Goal: Information Seeking & Learning: Learn about a topic

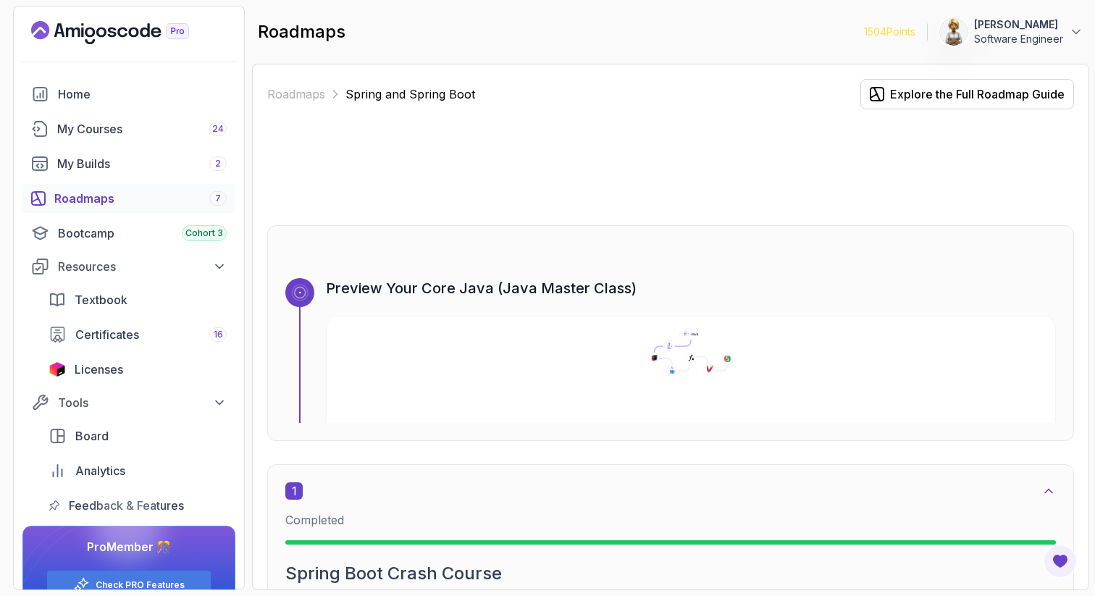
scroll to position [3368, 0]
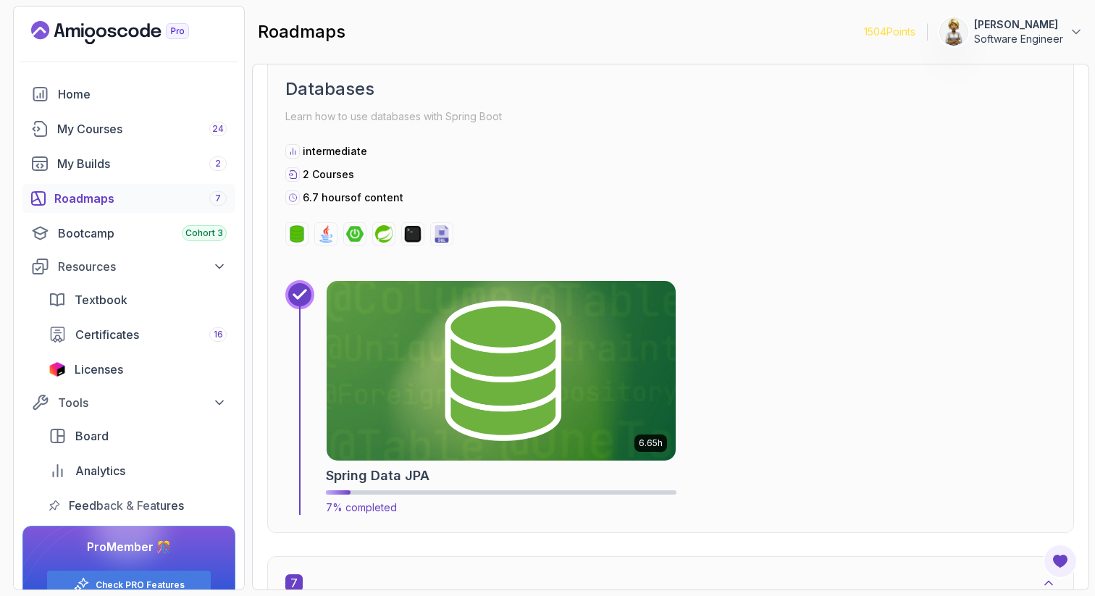
click at [619, 356] on img at bounding box center [501, 371] width 367 height 188
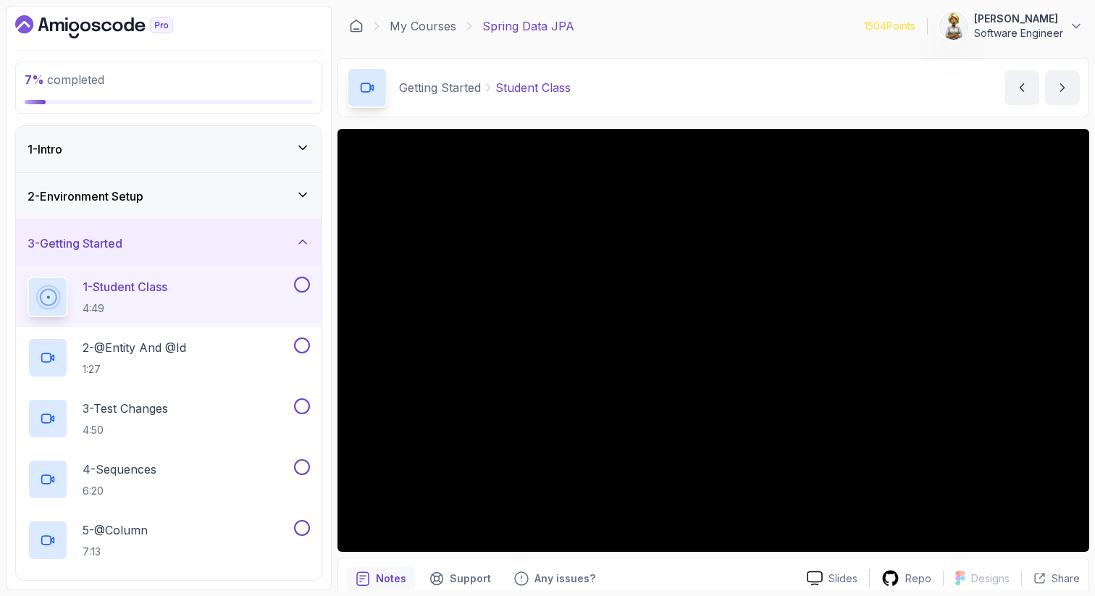
click at [306, 189] on icon at bounding box center [303, 195] width 14 height 14
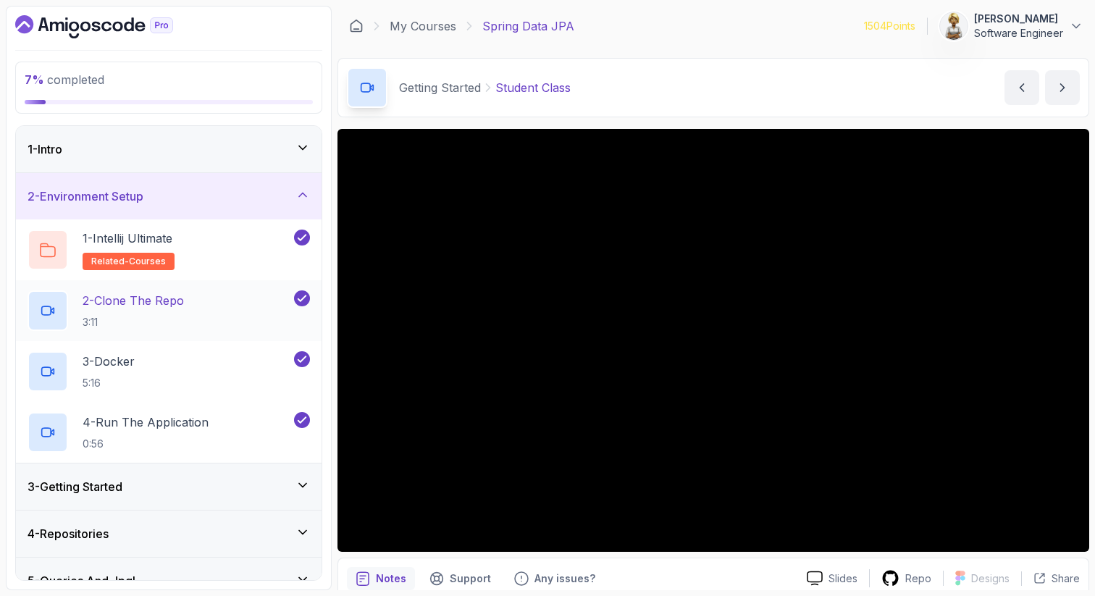
click at [213, 305] on div "2 - Clone The Repo 3:11" at bounding box center [160, 311] width 264 height 41
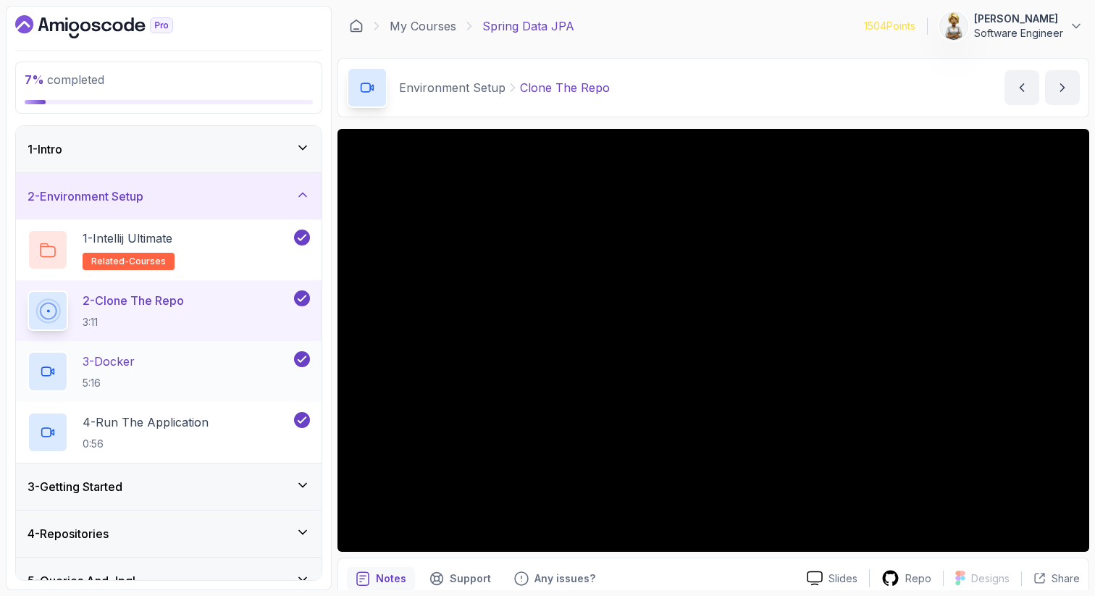
click at [183, 368] on div "3 - Docker 5:16" at bounding box center [160, 371] width 264 height 41
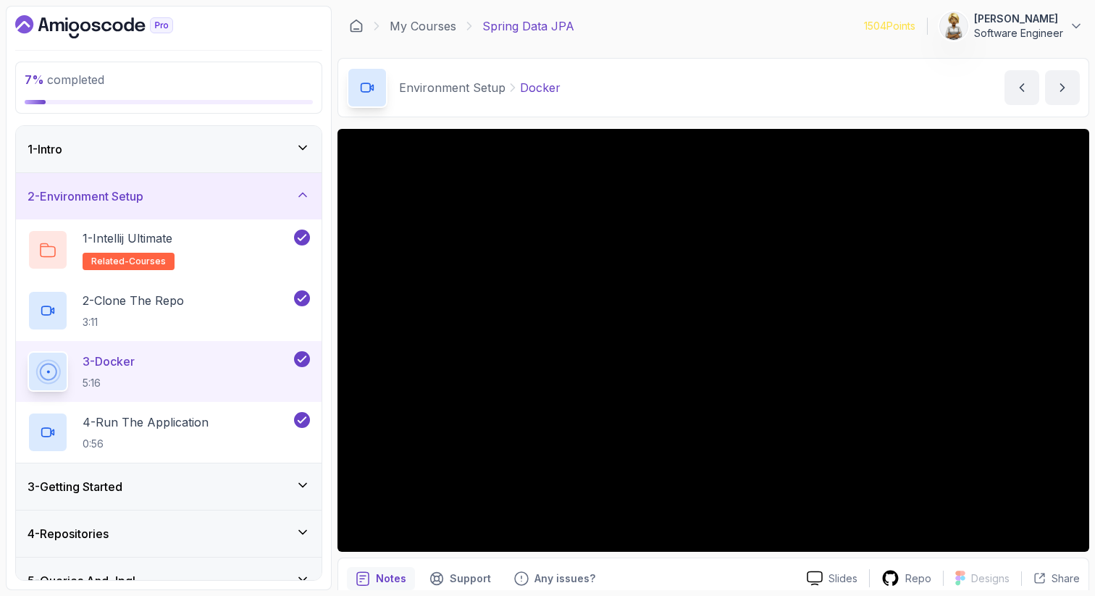
click at [305, 195] on icon at bounding box center [303, 195] width 14 height 14
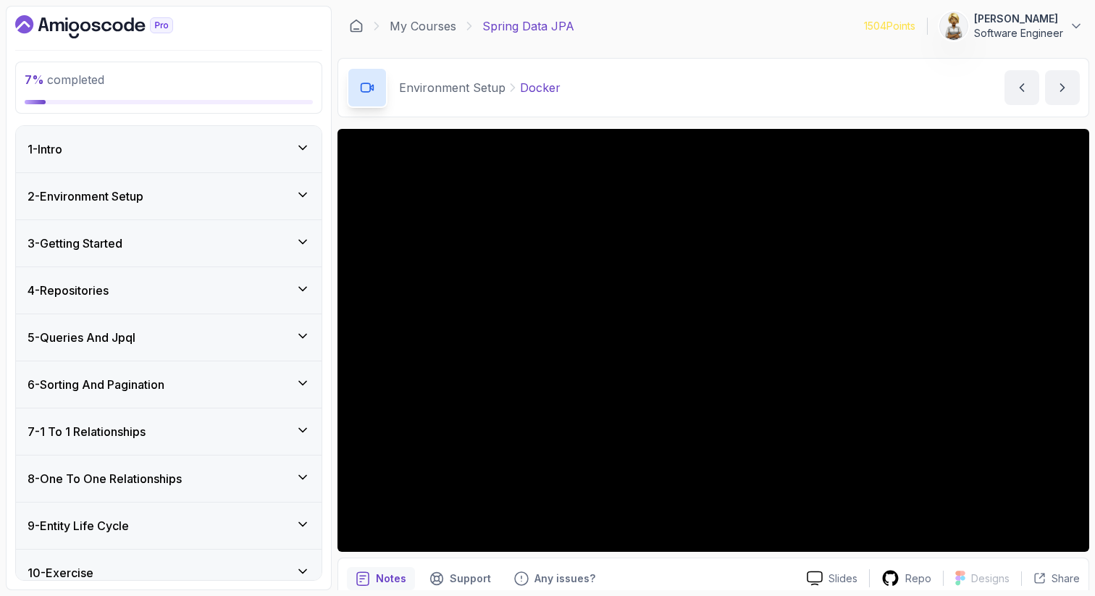
click at [305, 333] on icon at bounding box center [303, 336] width 14 height 14
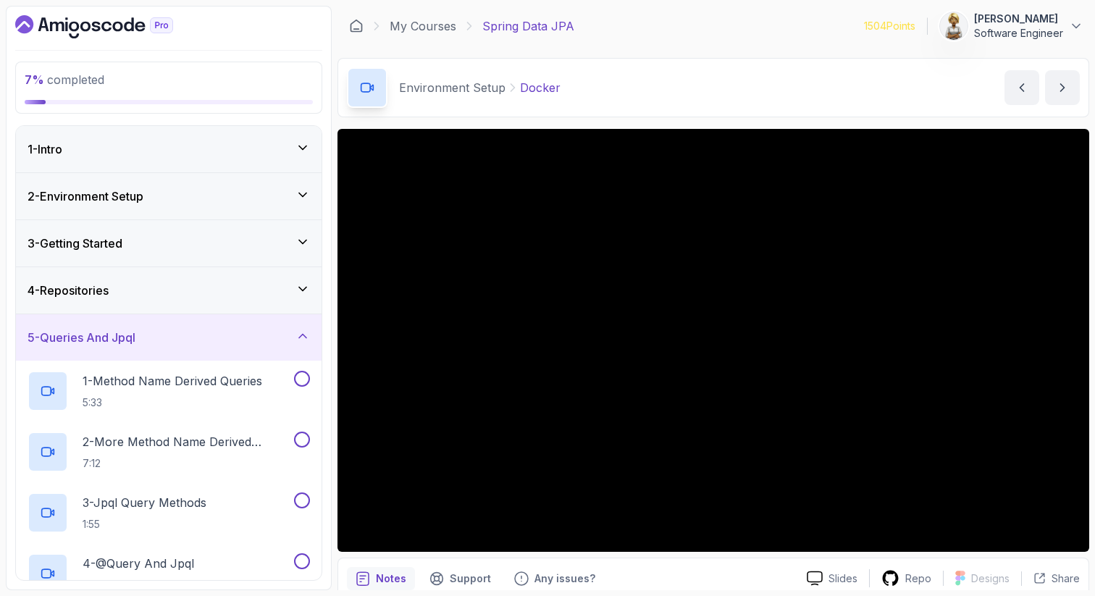
click at [304, 331] on icon at bounding box center [303, 336] width 14 height 14
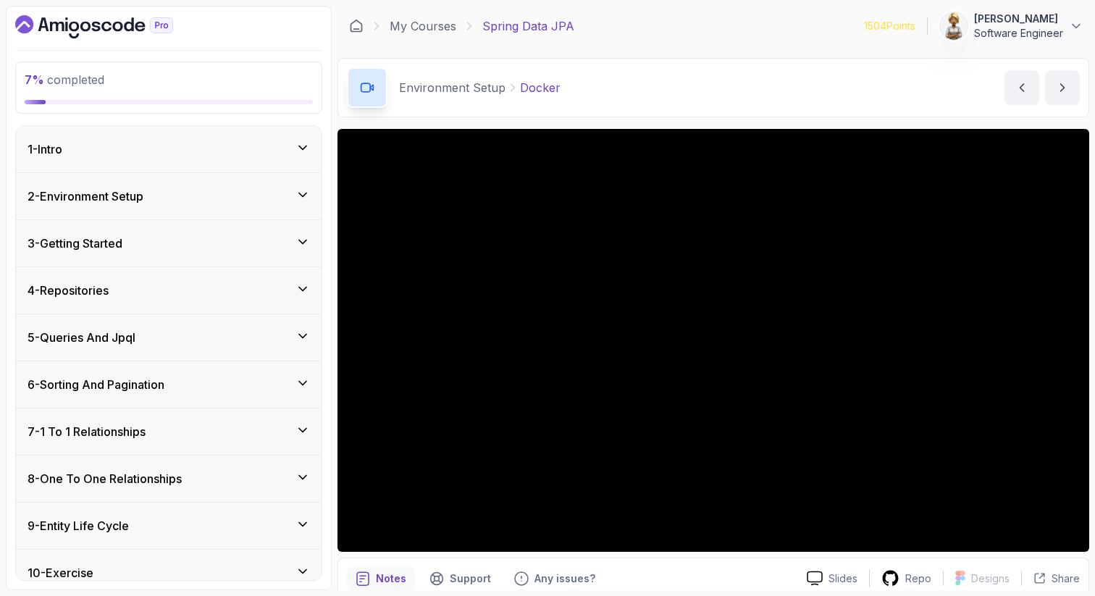
click at [301, 240] on icon at bounding box center [303, 242] width 14 height 14
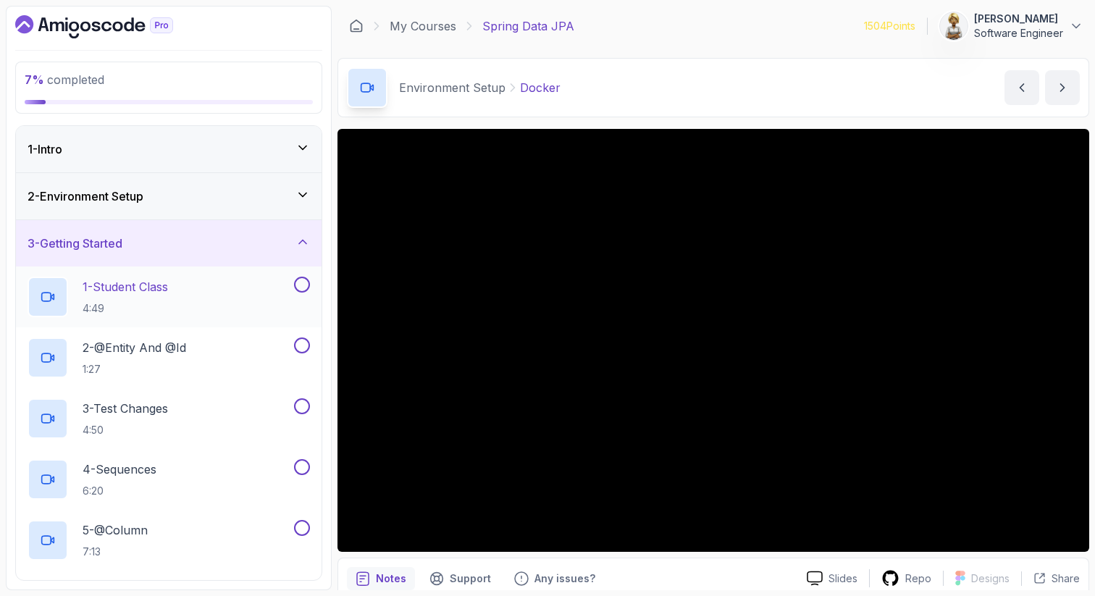
click at [233, 288] on div "1 - Student Class 4:49" at bounding box center [160, 297] width 264 height 41
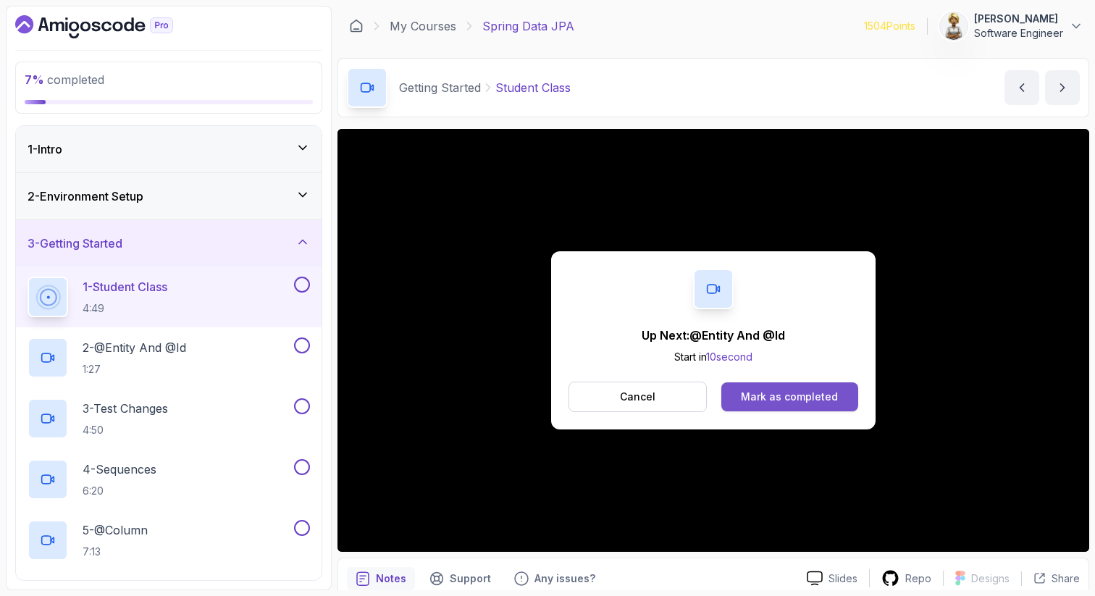
click at [835, 404] on button "Mark as completed" at bounding box center [790, 397] width 137 height 29
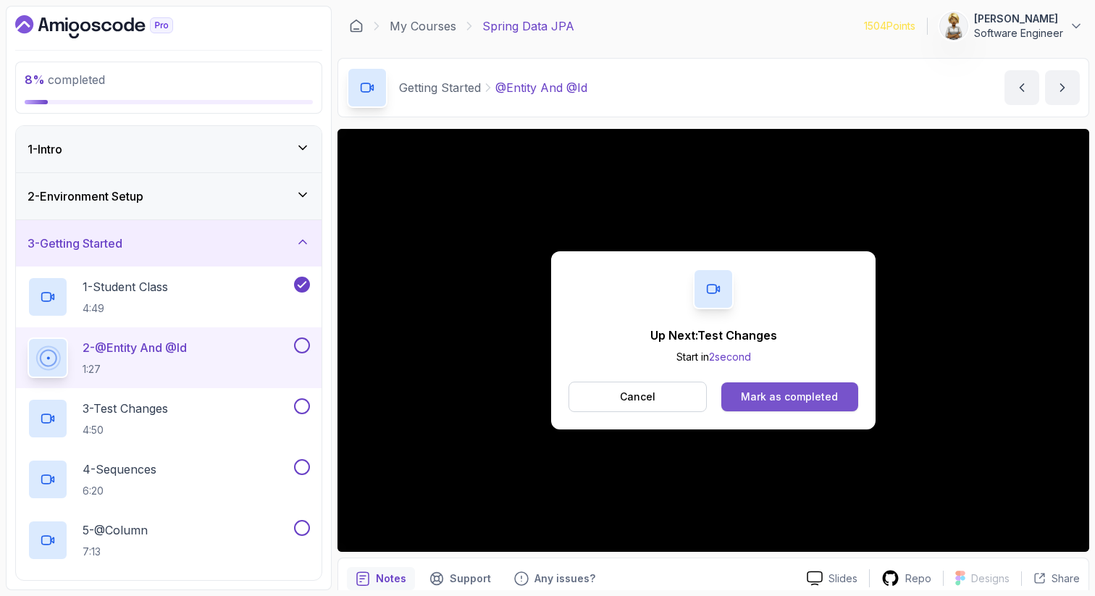
click at [796, 391] on div "Mark as completed" at bounding box center [789, 397] width 97 height 14
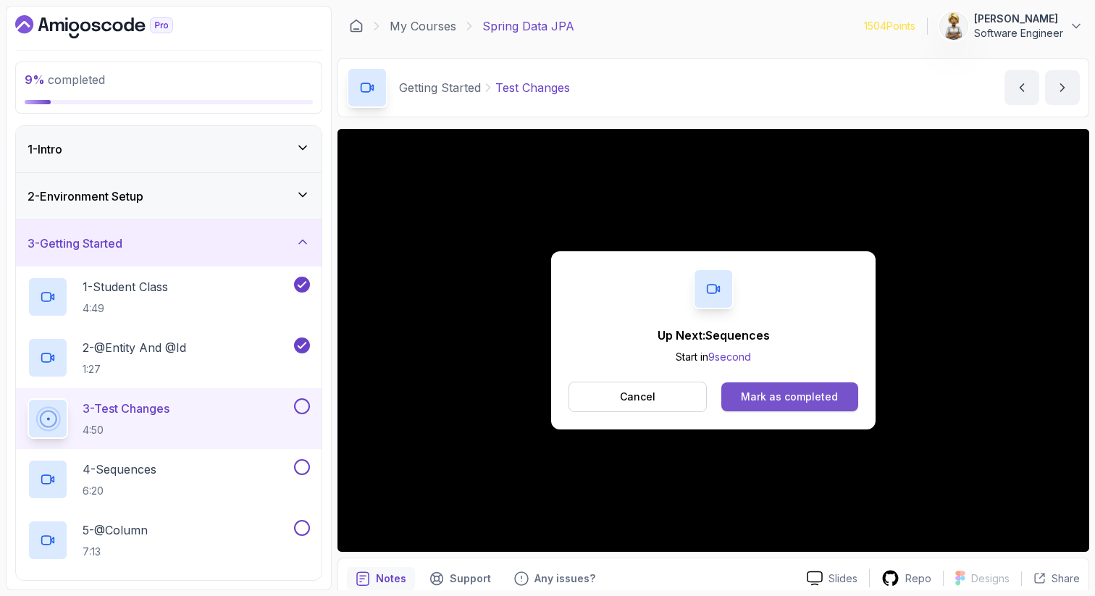
click at [809, 399] on div "Mark as completed" at bounding box center [789, 397] width 97 height 14
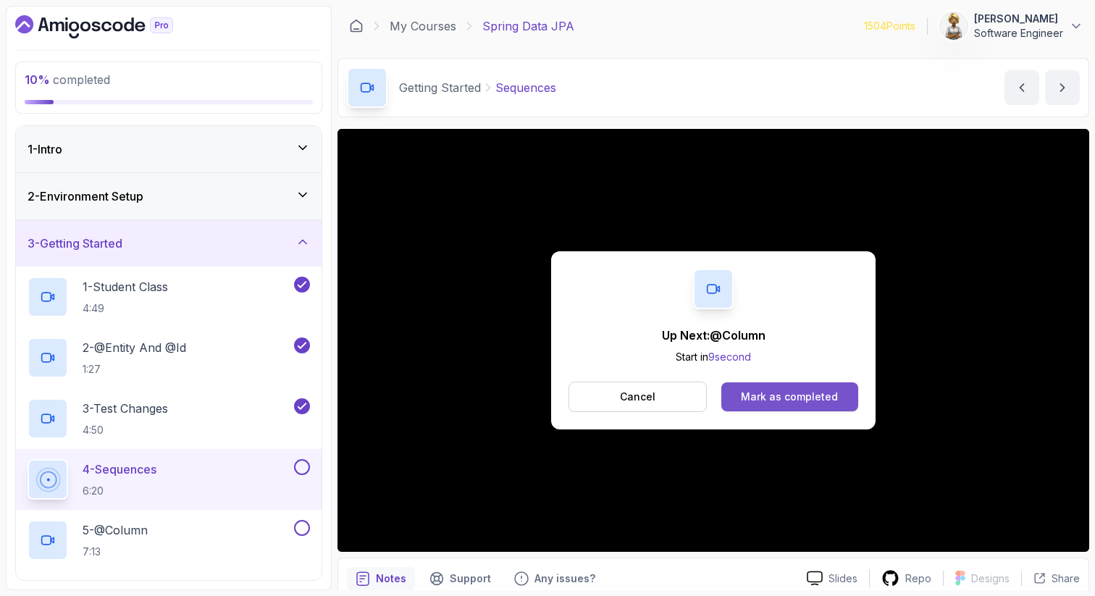
click at [777, 396] on div "Mark as completed" at bounding box center [789, 397] width 97 height 14
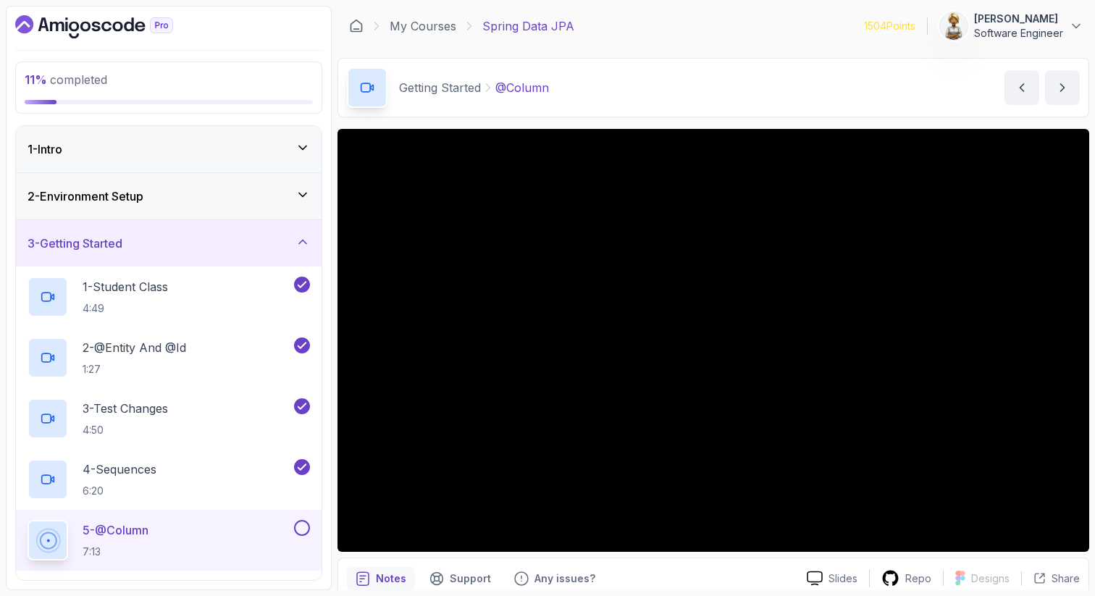
click at [127, 527] on p "5 - @Column" at bounding box center [116, 530] width 66 height 17
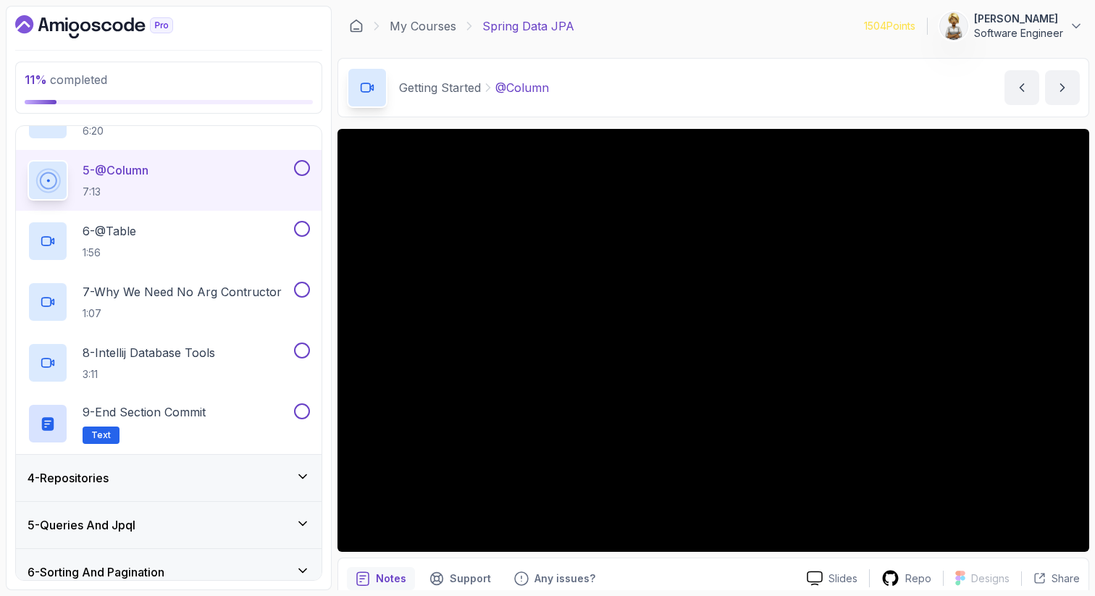
scroll to position [348, 0]
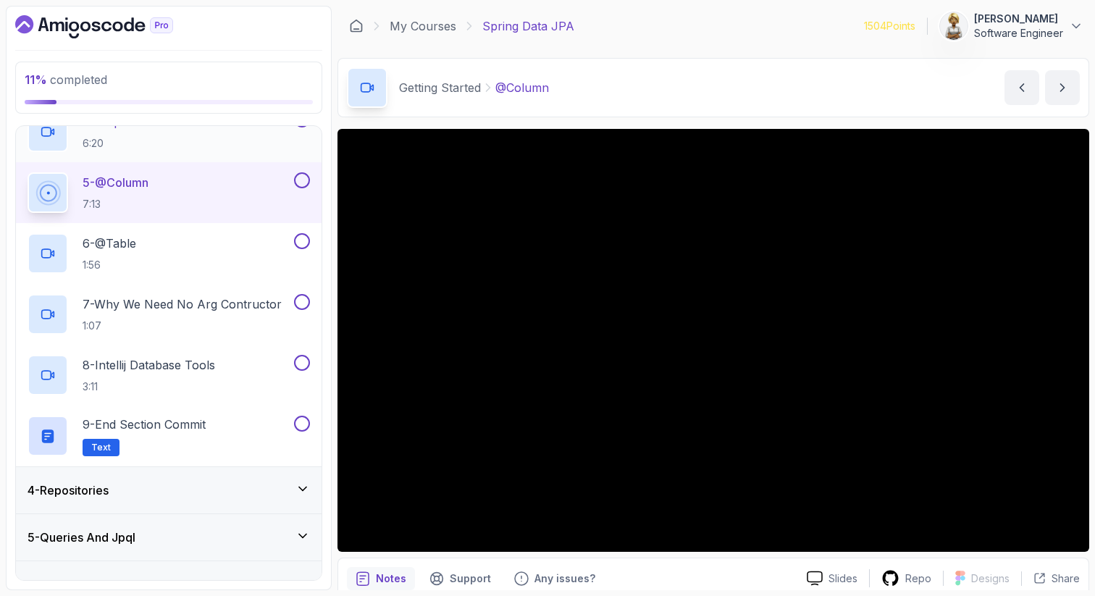
click at [198, 142] on div "4 - Sequences 6:20" at bounding box center [160, 132] width 264 height 41
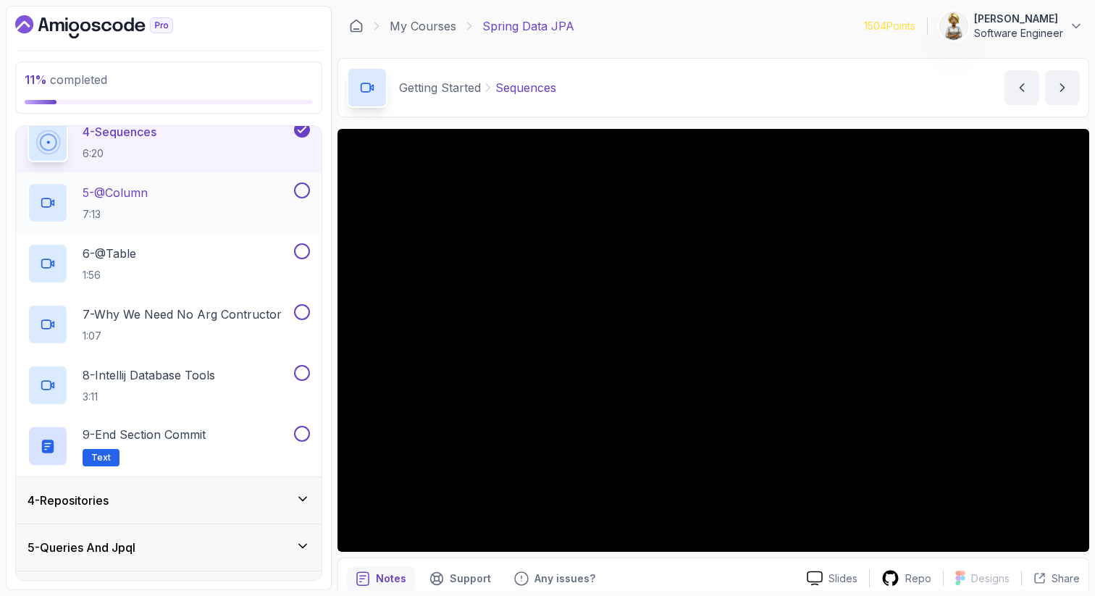
click at [267, 191] on div "5 - @Column 7:13" at bounding box center [160, 203] width 264 height 41
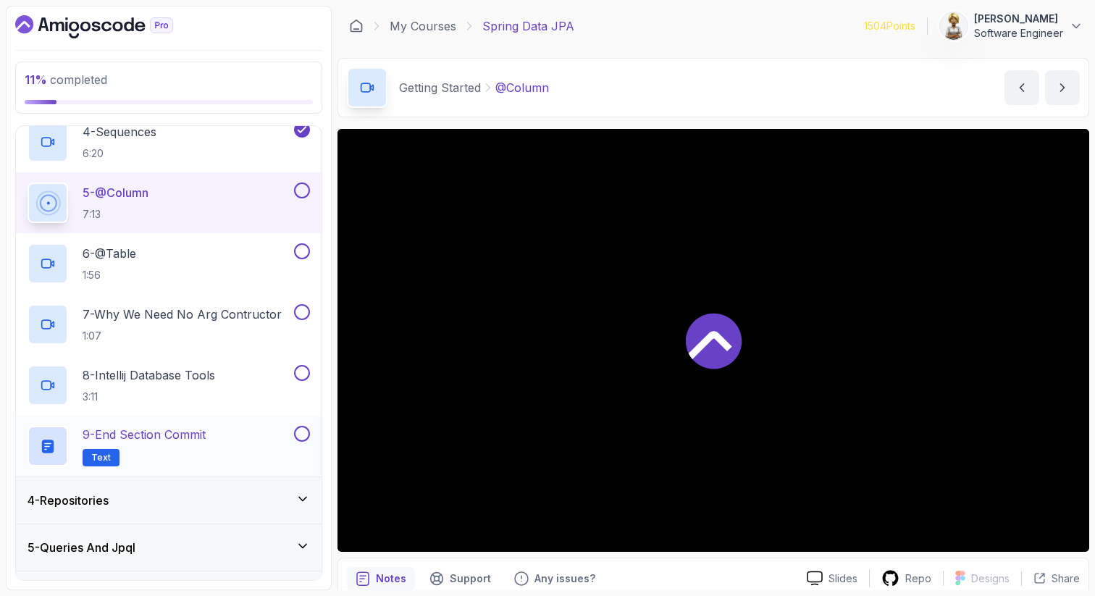
scroll to position [348, 0]
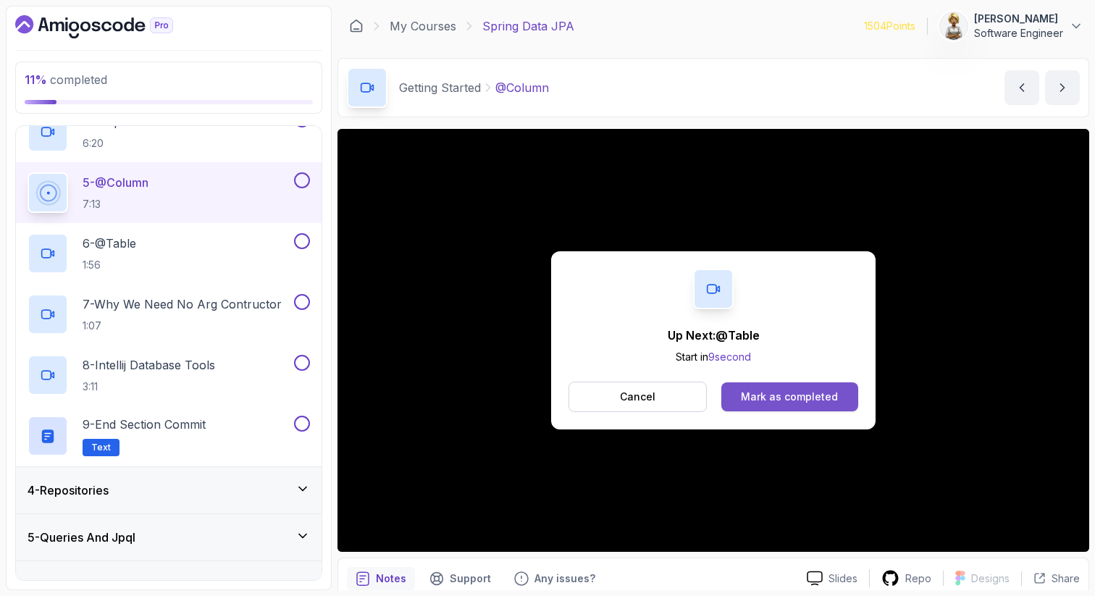
click at [811, 404] on button "Mark as completed" at bounding box center [790, 397] width 137 height 29
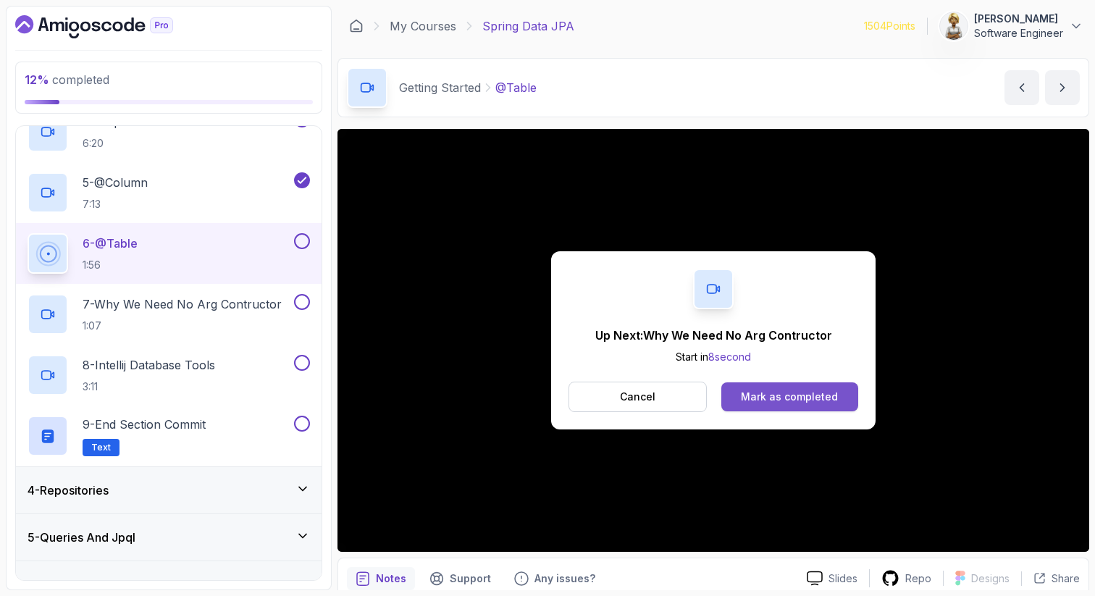
click at [778, 400] on div "Mark as completed" at bounding box center [789, 397] width 97 height 14
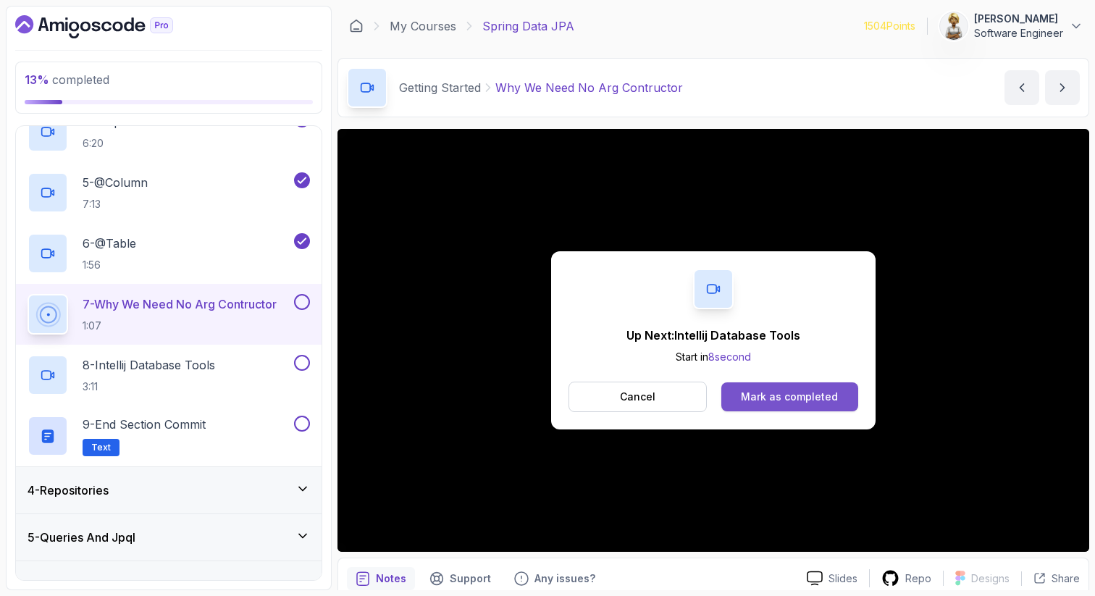
click at [775, 396] on div "Mark as completed" at bounding box center [789, 397] width 97 height 14
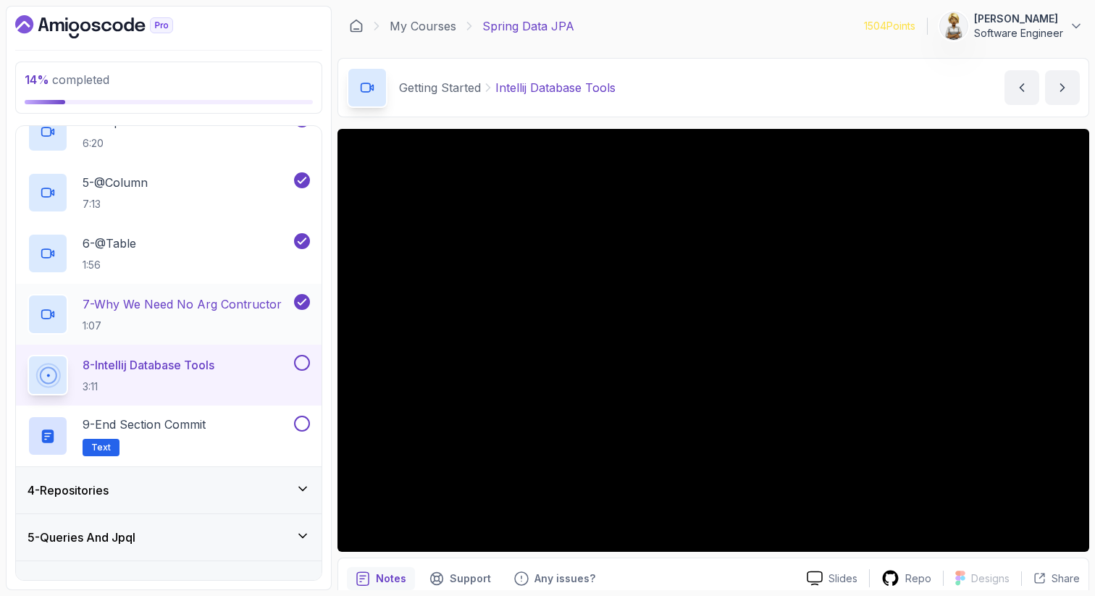
click at [201, 306] on p "7 - Why We Need No Arg Contructor" at bounding box center [182, 304] width 199 height 17
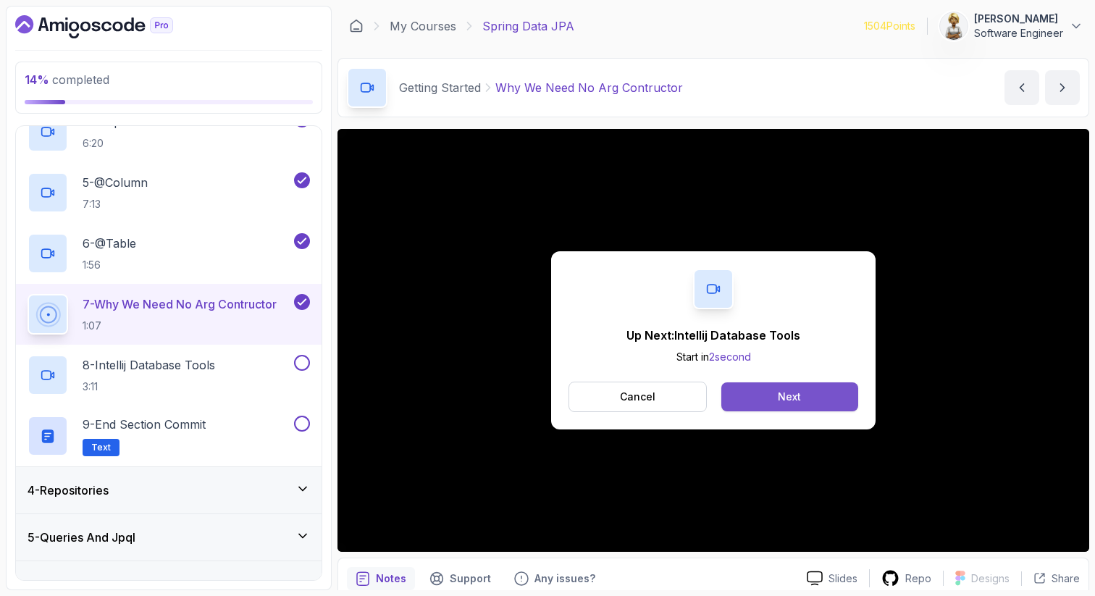
click at [848, 392] on button "Next" at bounding box center [790, 397] width 137 height 29
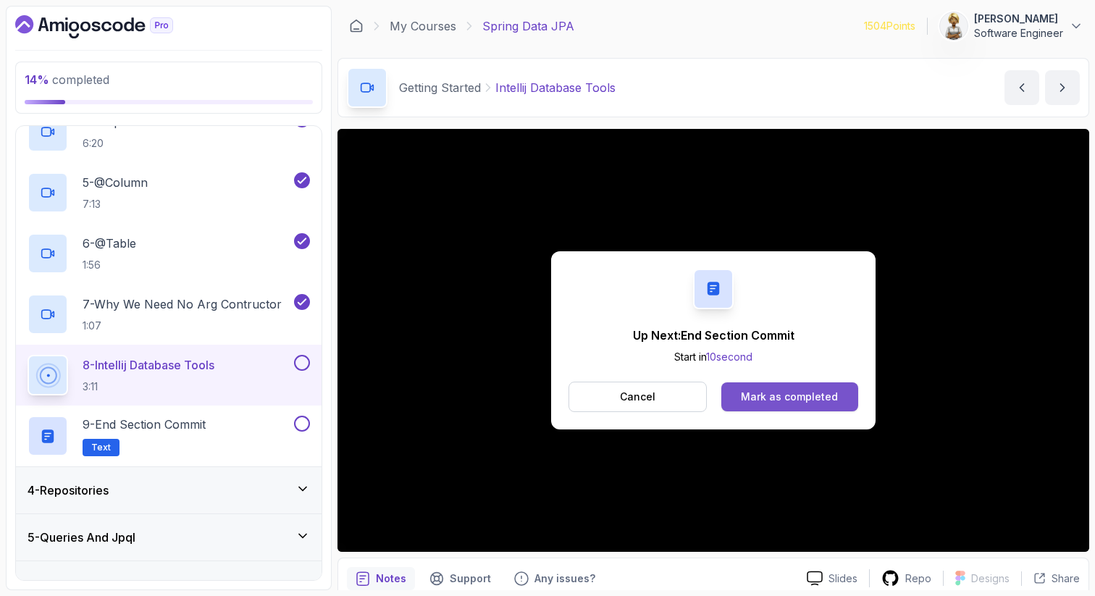
click at [822, 402] on div "Mark as completed" at bounding box center [789, 397] width 97 height 14
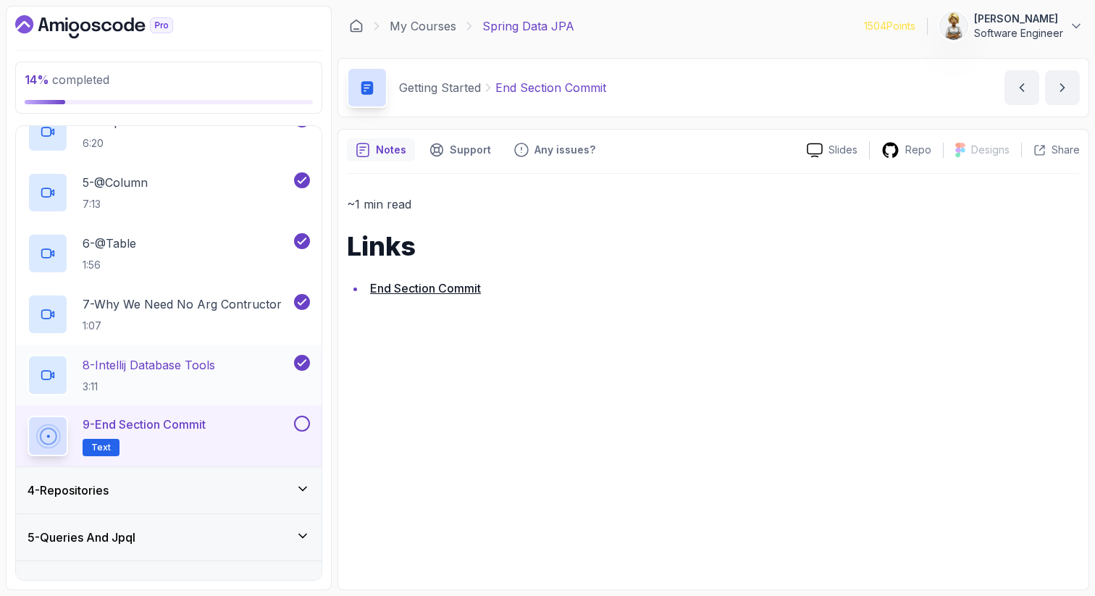
click at [191, 377] on h2 "8 - Intellij Database Tools 3:11" at bounding box center [149, 375] width 133 height 38
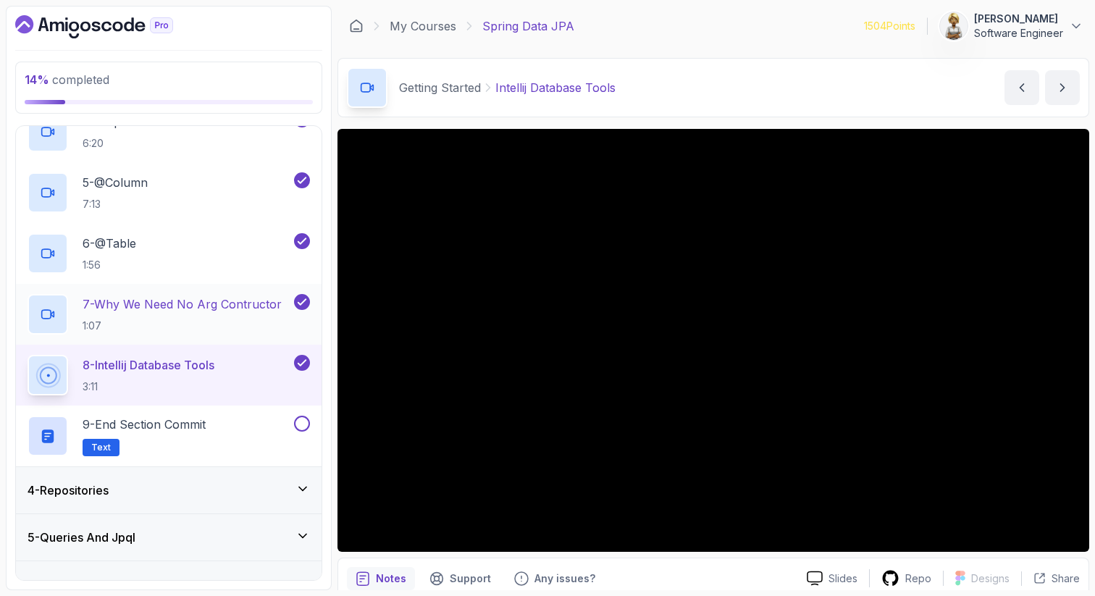
click at [225, 314] on h2 "7 - Why We Need No Arg Contructor 1:07" at bounding box center [182, 315] width 199 height 38
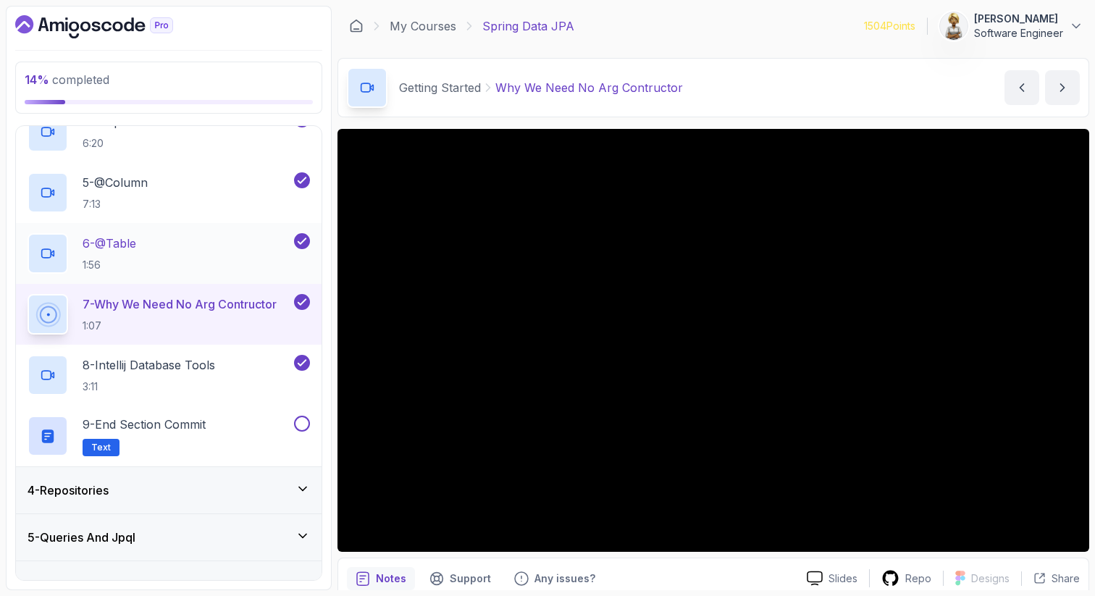
click at [228, 253] on div "6 - @Table 1:56" at bounding box center [160, 253] width 264 height 41
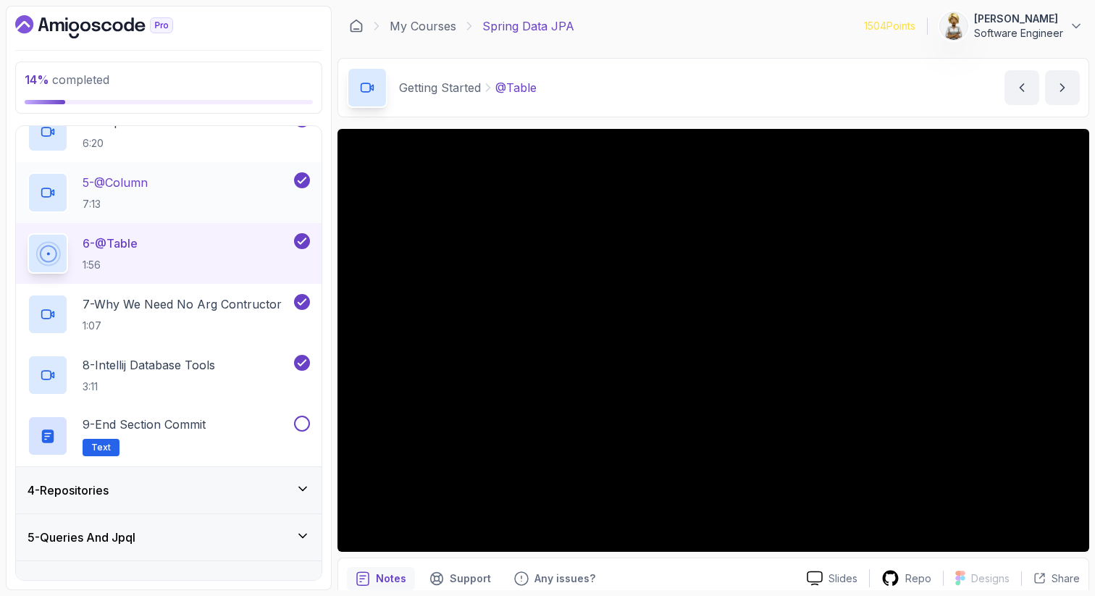
click at [226, 190] on div "5 - @Column 7:13" at bounding box center [160, 192] width 264 height 41
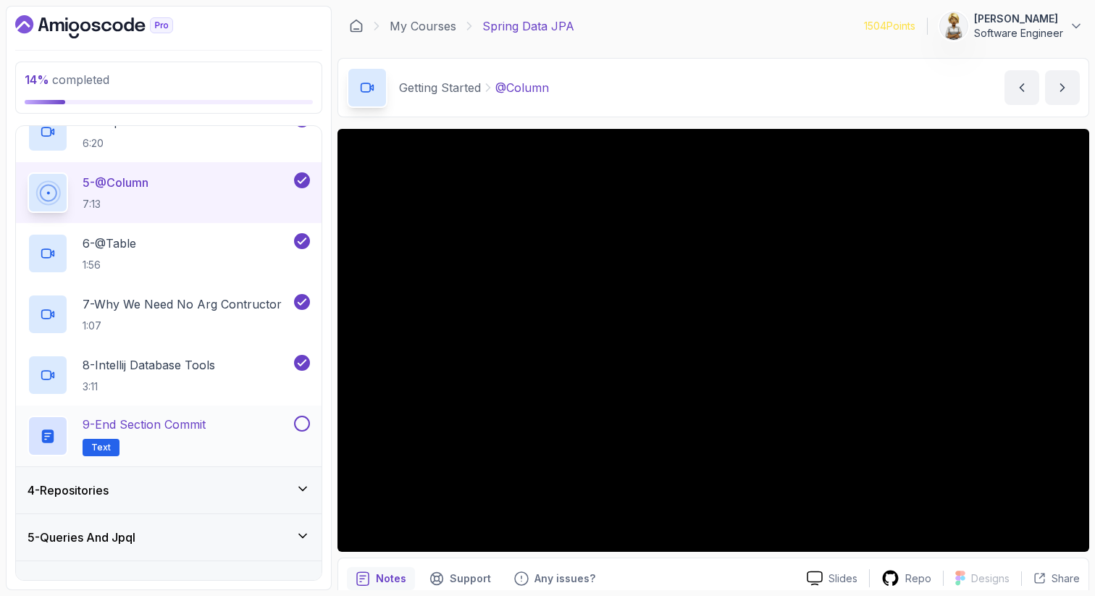
click at [205, 429] on p "9 - End Section Commit" at bounding box center [144, 424] width 123 height 17
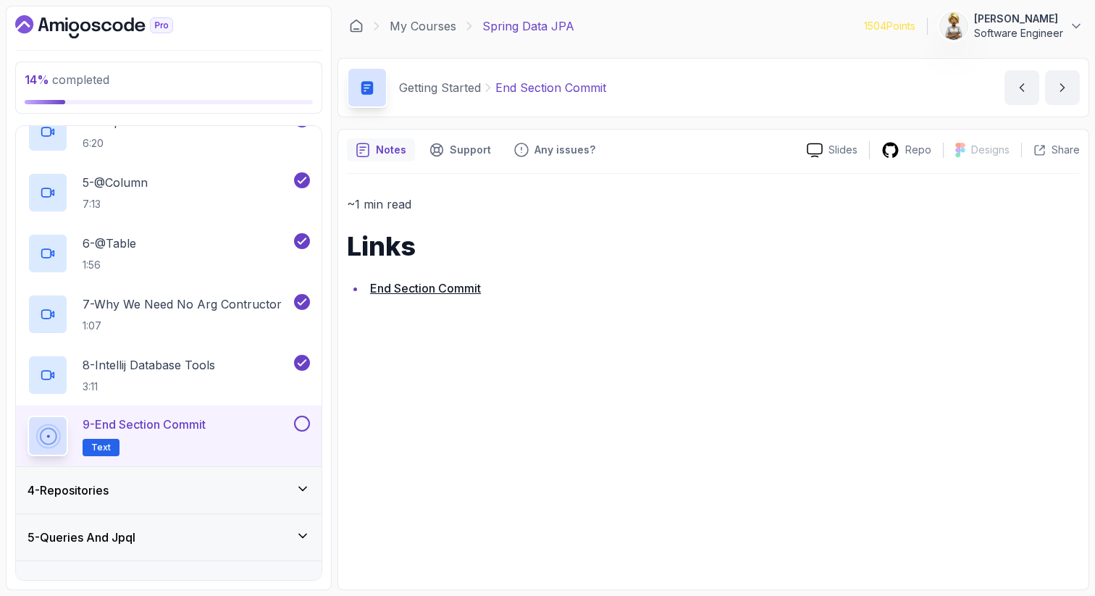
click at [406, 292] on link "End Section Commit" at bounding box center [425, 288] width 111 height 14
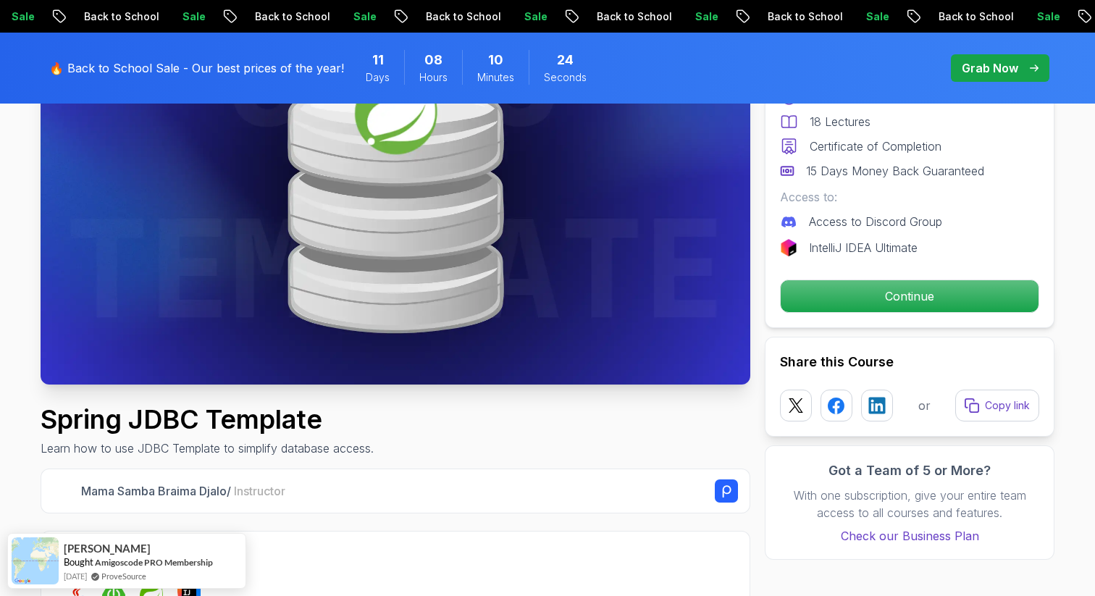
scroll to position [203, 0]
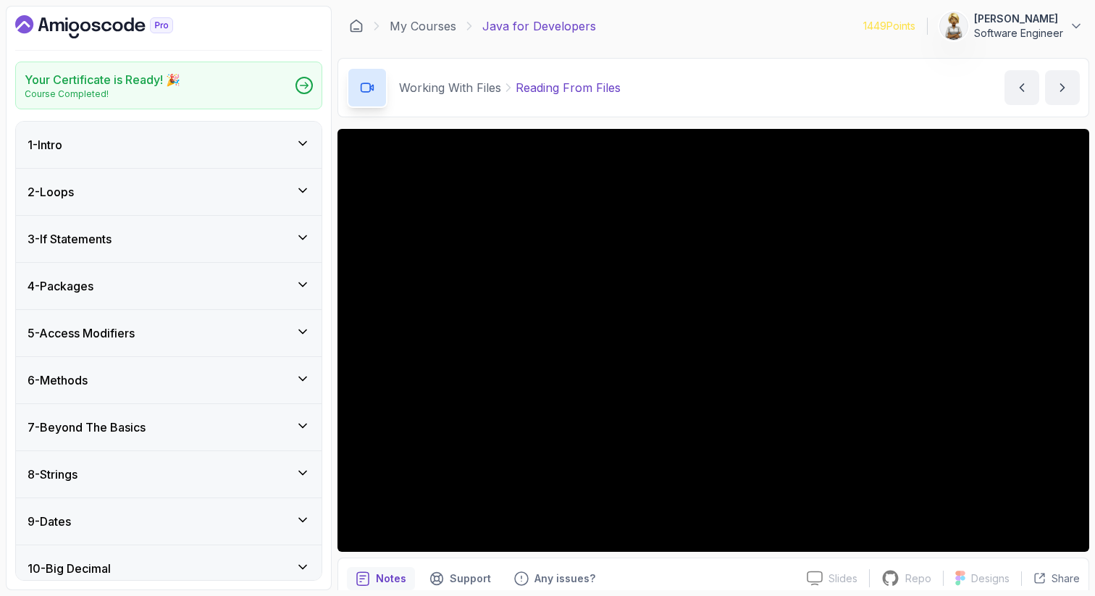
scroll to position [983, 0]
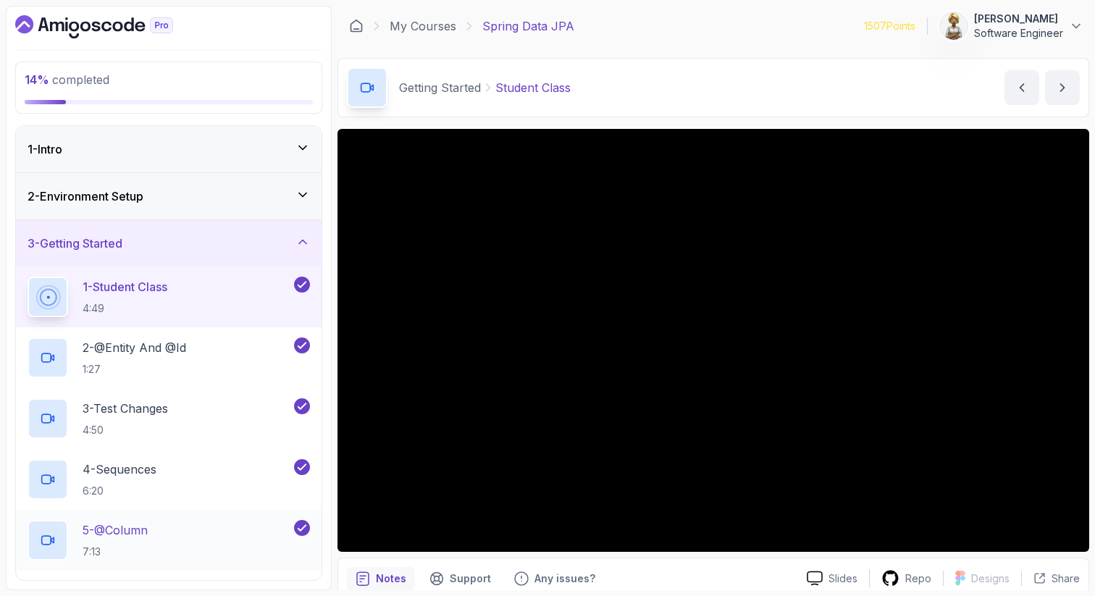
click at [207, 536] on div "5 - @Column 7:13" at bounding box center [160, 540] width 264 height 41
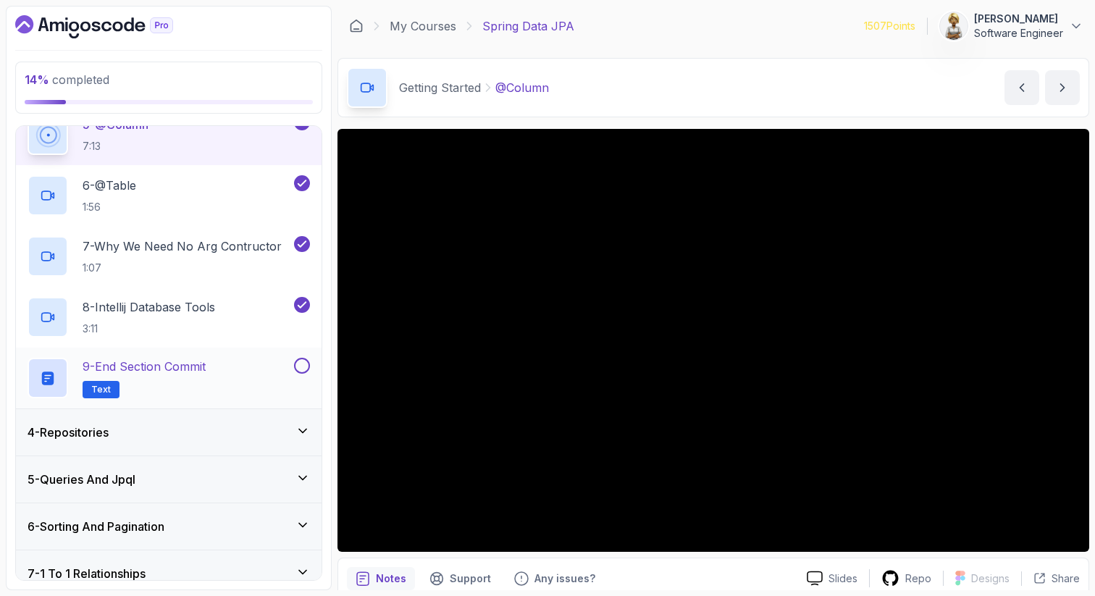
click at [257, 374] on div "9 - End Section Commit Text" at bounding box center [160, 378] width 264 height 41
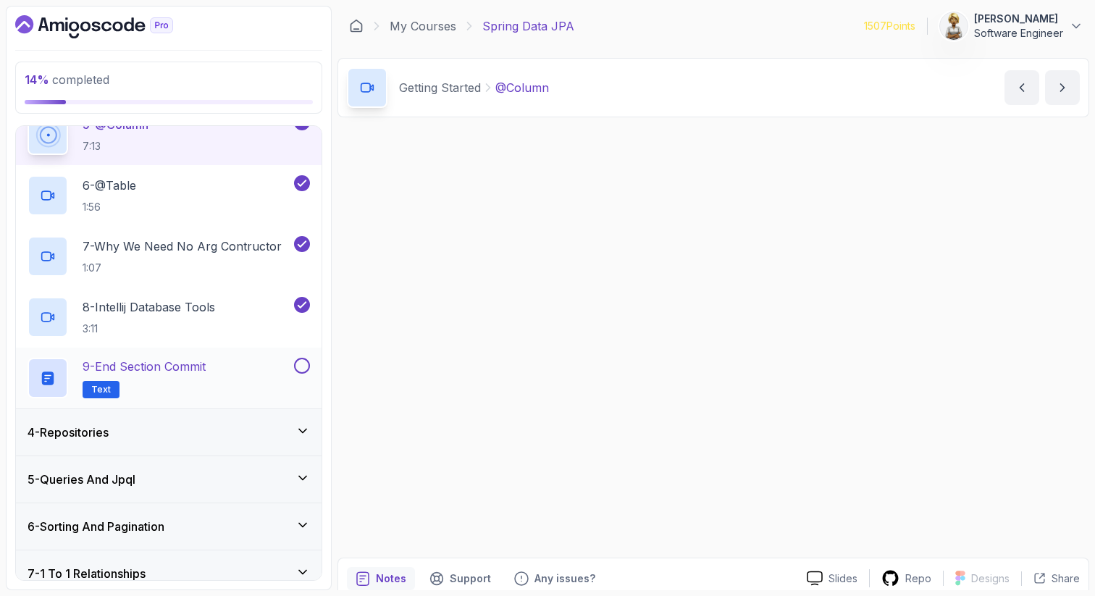
scroll to position [415, 0]
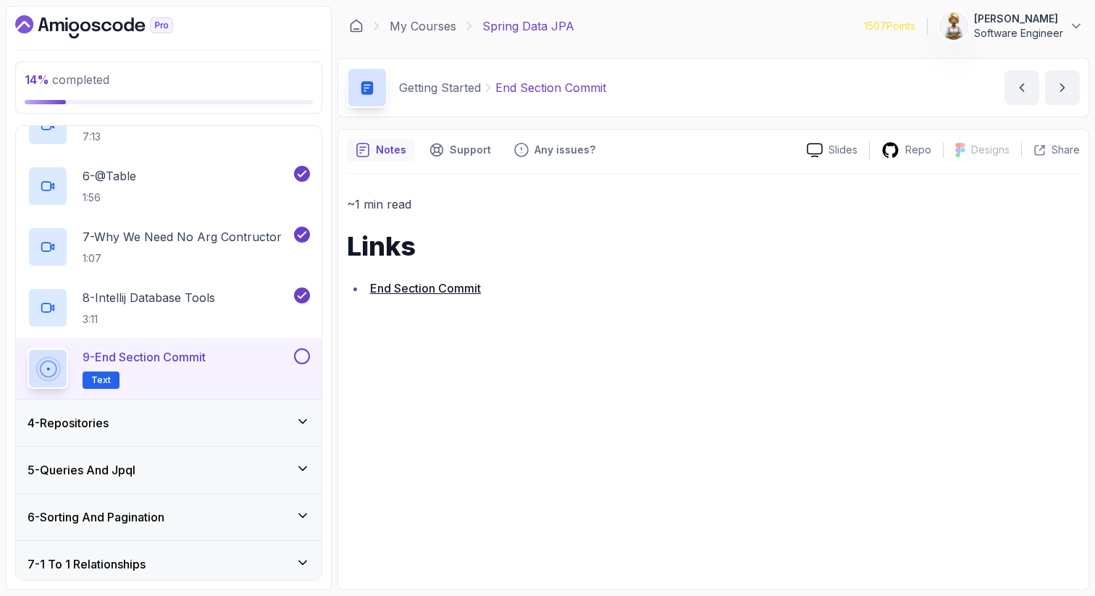
click at [418, 291] on link "End Section Commit" at bounding box center [425, 288] width 111 height 14
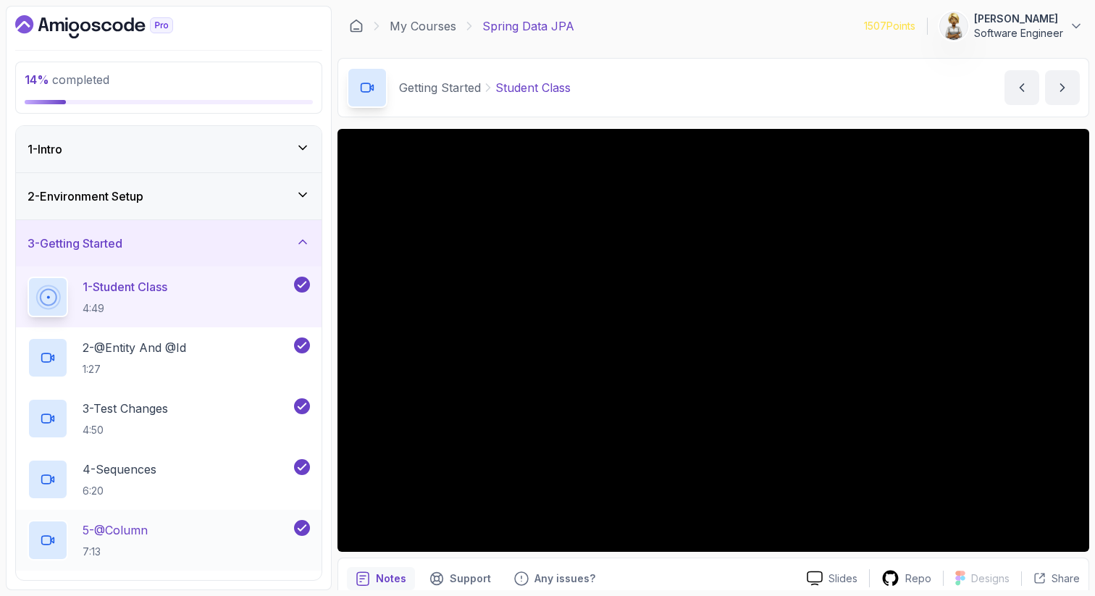
click at [192, 527] on div "5 - @Column 7:13" at bounding box center [160, 540] width 264 height 41
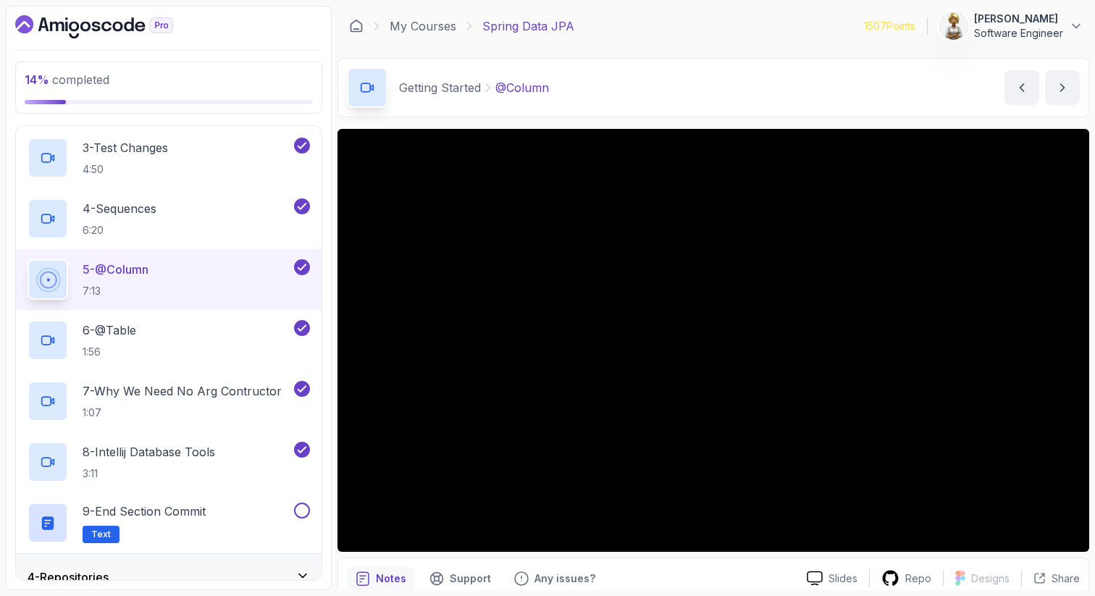
scroll to position [290, 0]
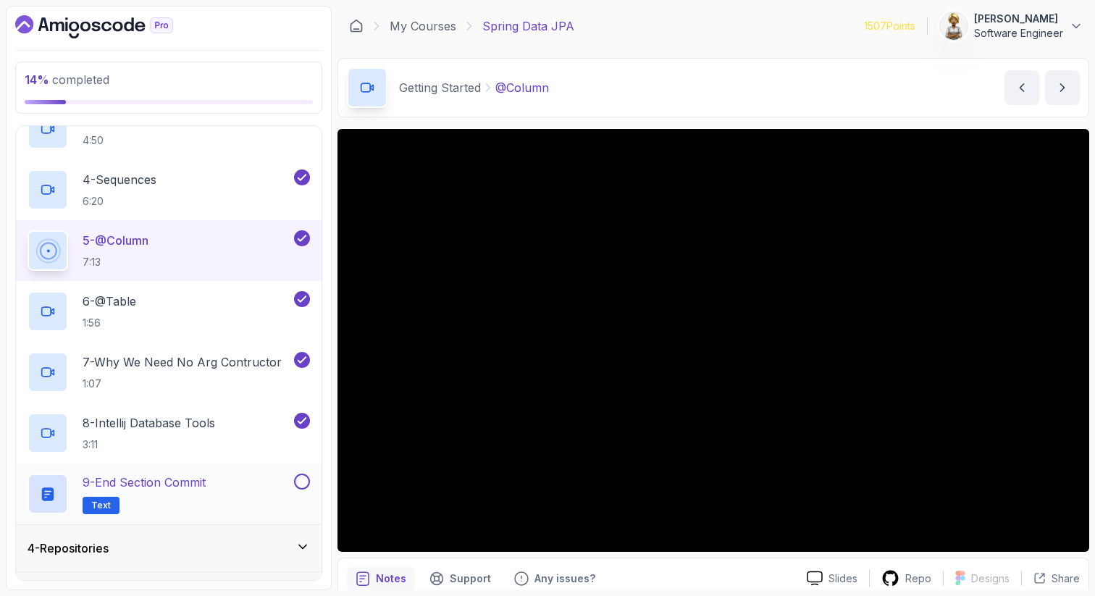
click at [304, 482] on button at bounding box center [302, 482] width 16 height 16
click at [266, 478] on div "9 - End Section Commit Text" at bounding box center [160, 494] width 264 height 41
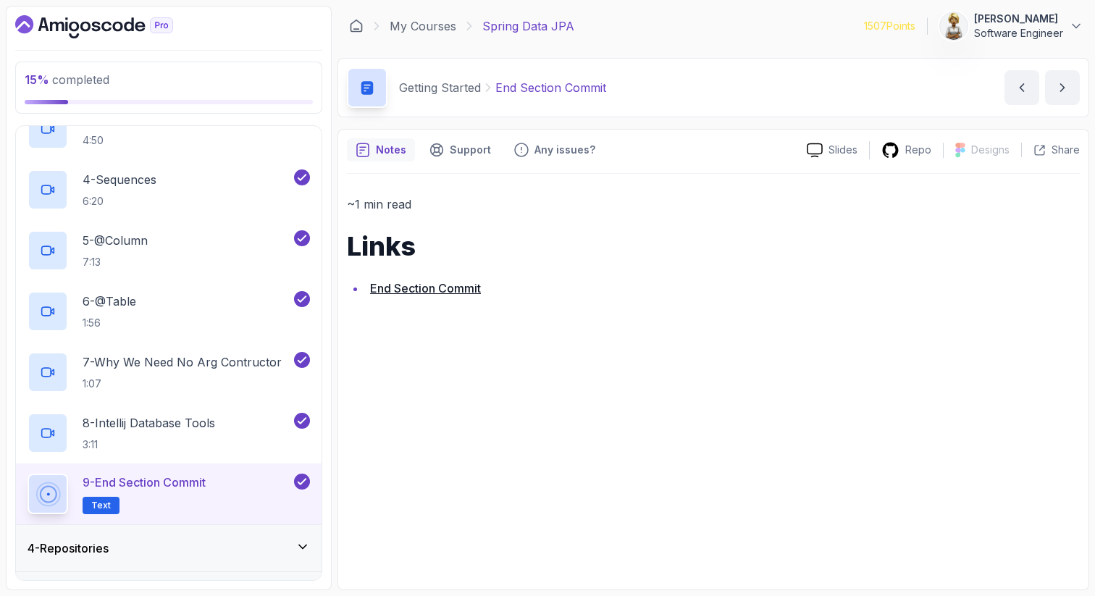
click at [222, 554] on div "4 - Repositories" at bounding box center [169, 548] width 283 height 17
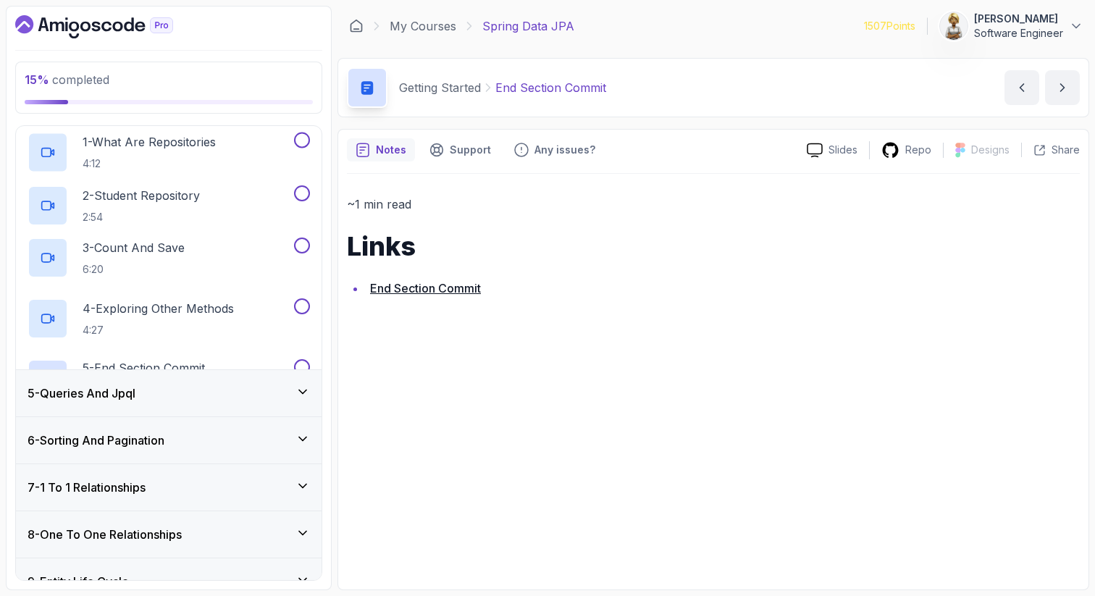
scroll to position [162, 0]
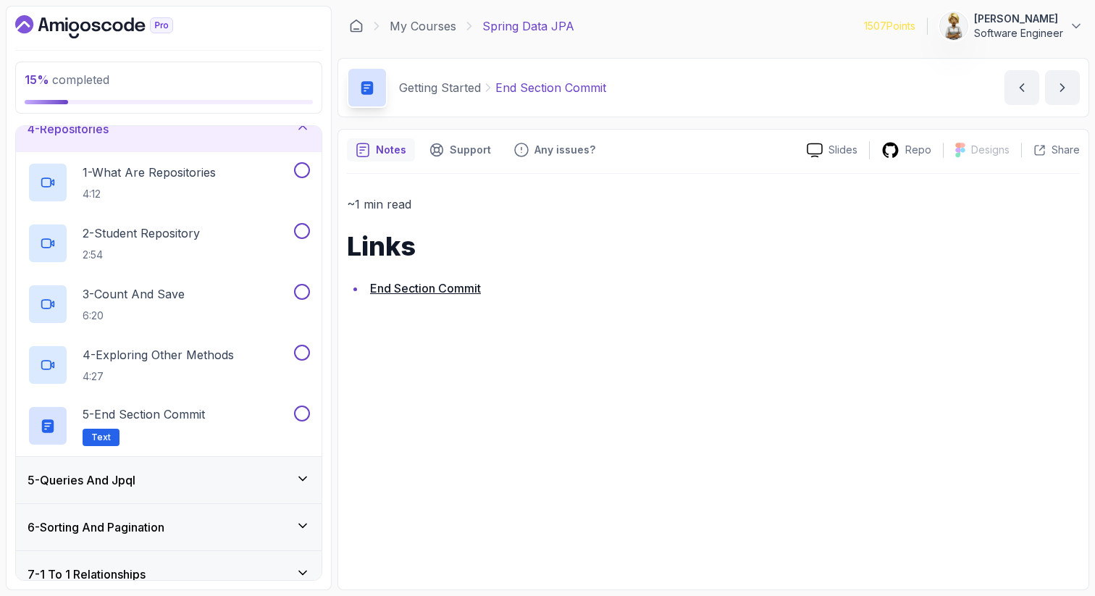
click at [127, 575] on h3 "7 - 1 To 1 Relationships" at bounding box center [87, 574] width 118 height 17
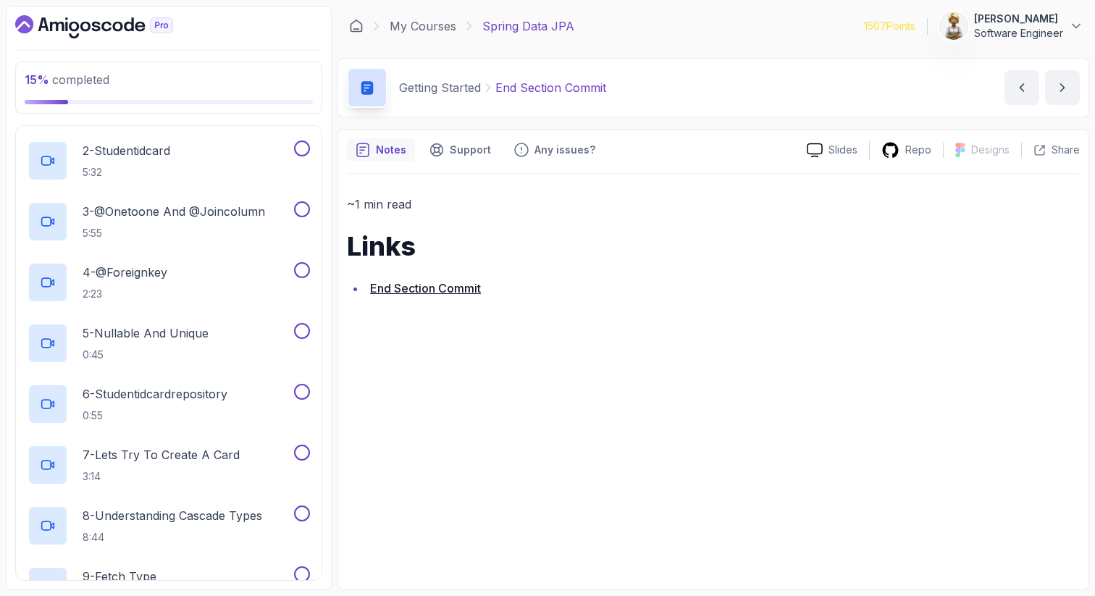
scroll to position [0, 0]
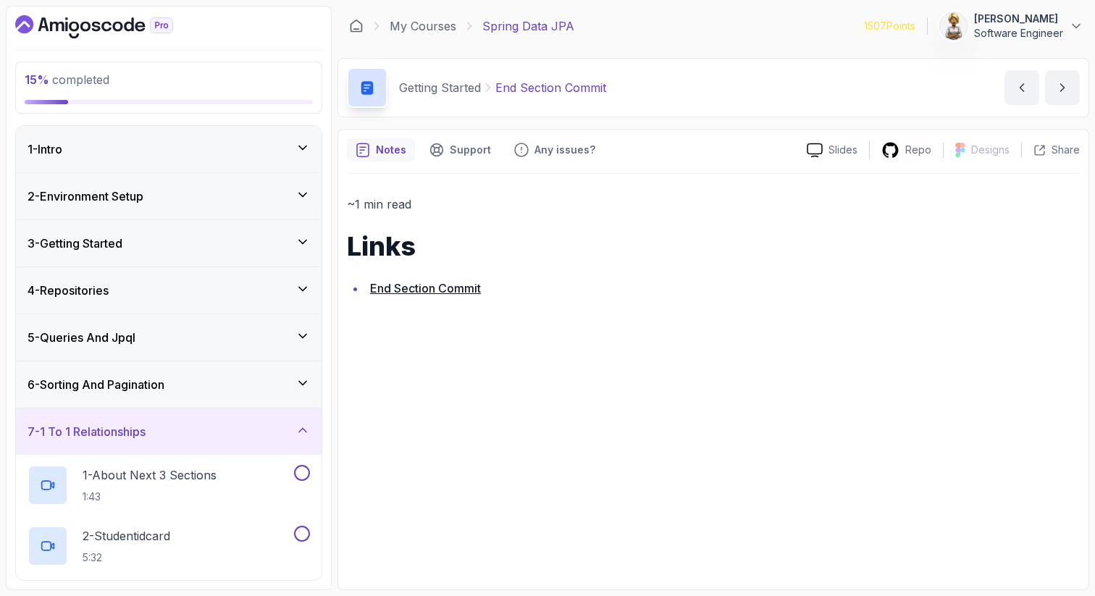
click at [311, 285] on div "4 - Repositories" at bounding box center [169, 290] width 306 height 46
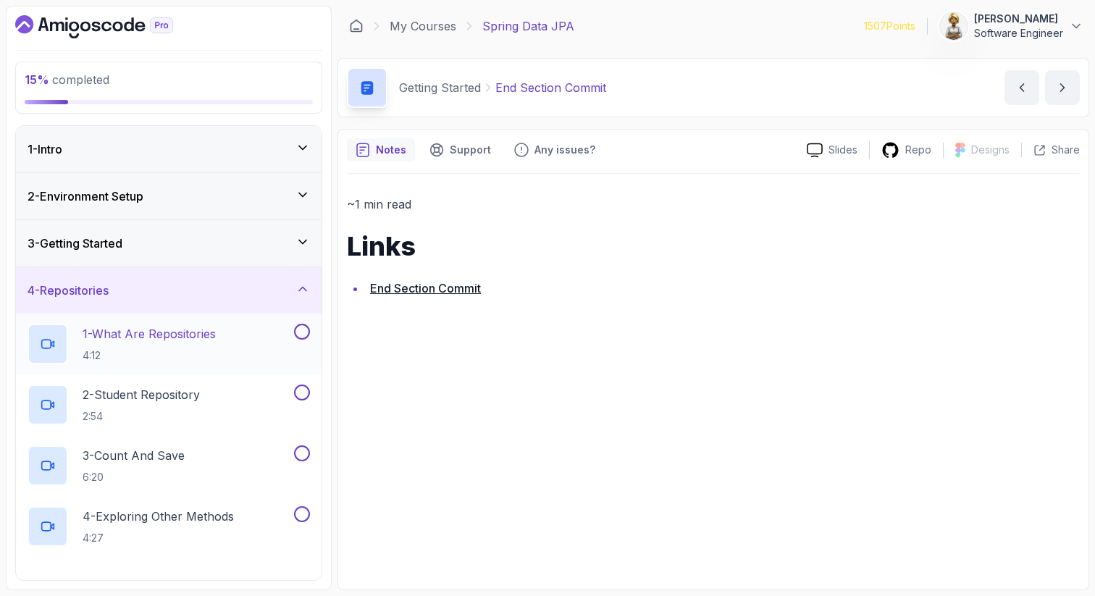
click at [178, 333] on p "1 - What Are Repositories" at bounding box center [149, 333] width 133 height 17
